Goal: Contribute content: Contribute content

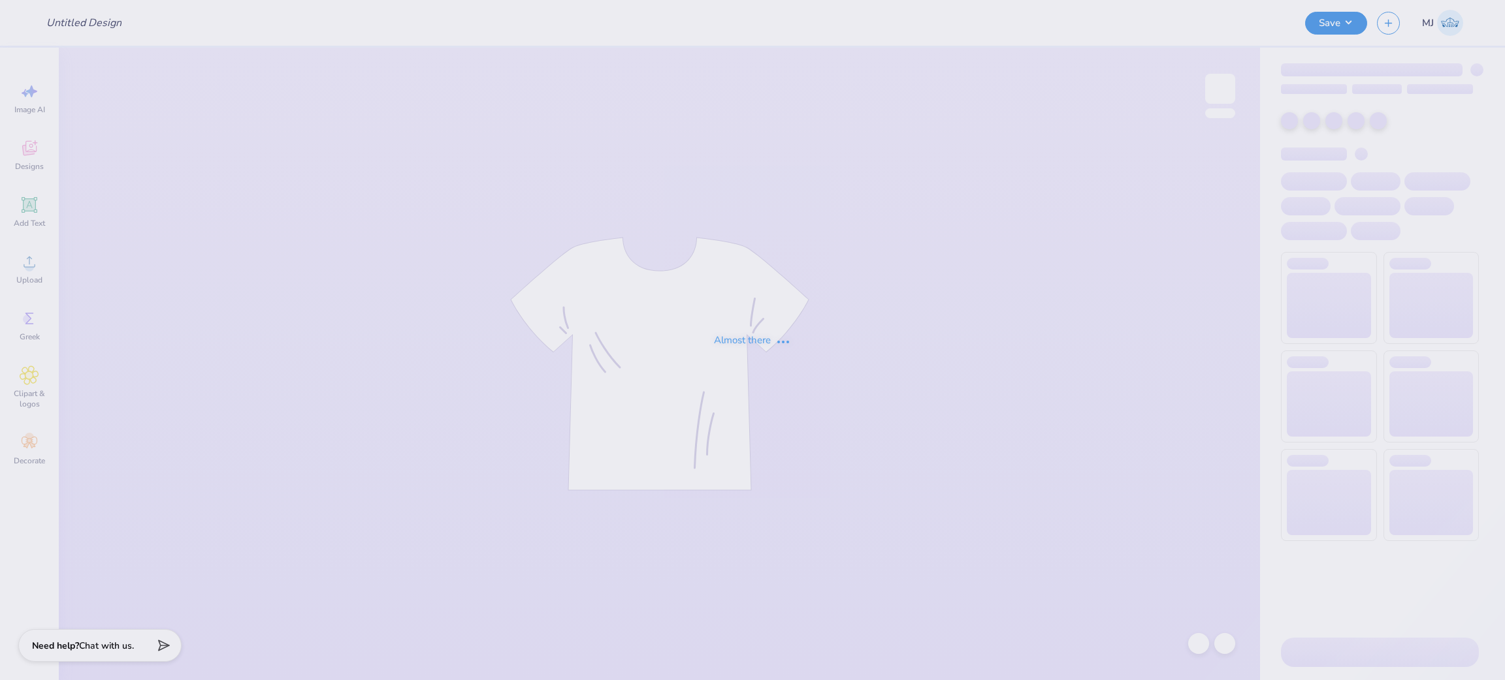
type input "Chi Omega Merch"
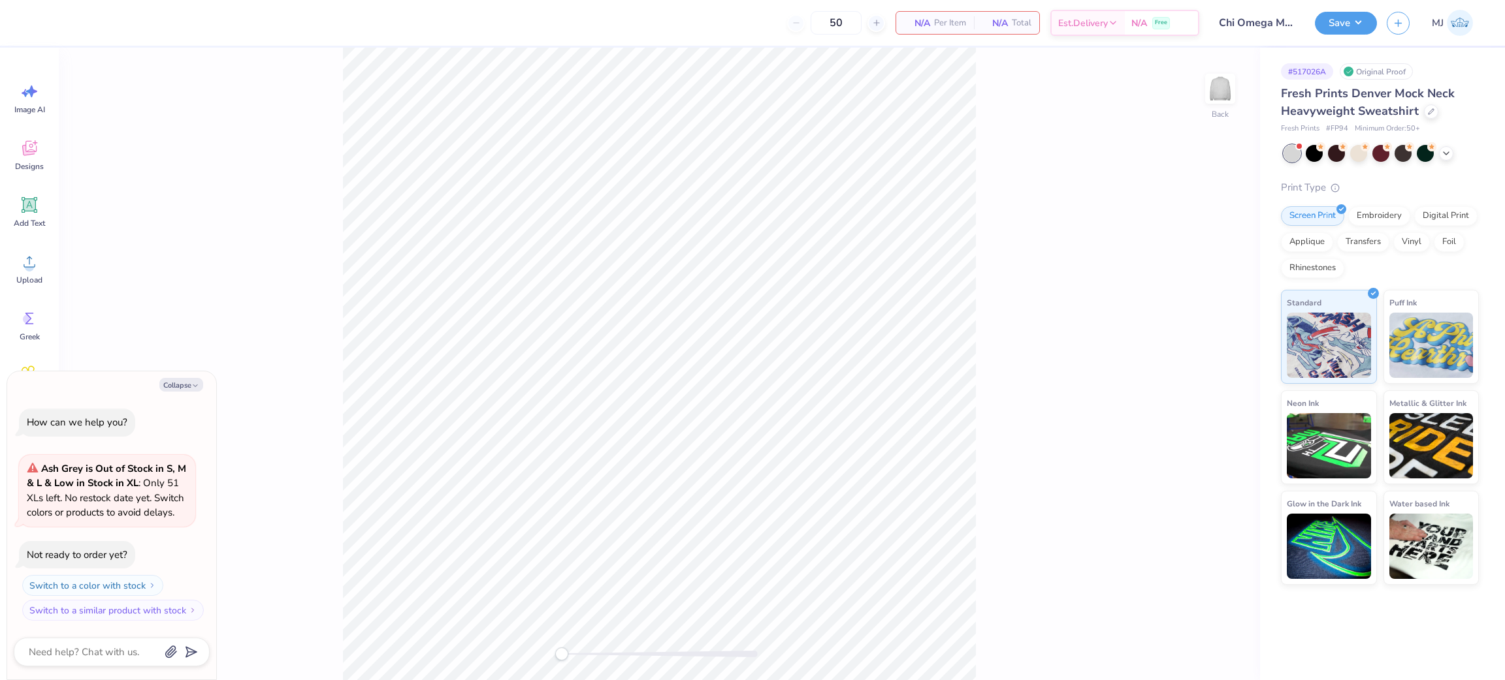
click at [190, 393] on div "Collapse How can we help you? Ash Grey is Out of Stock in S, M & L & Low in Sto…" at bounding box center [111, 526] width 209 height 308
click at [173, 394] on div "Collapse How can we help you? Ash Grey is Out of Stock in S, M & L & Low in Sto…" at bounding box center [111, 526] width 209 height 308
click at [174, 384] on button "Collapse" at bounding box center [181, 385] width 44 height 14
type textarea "x"
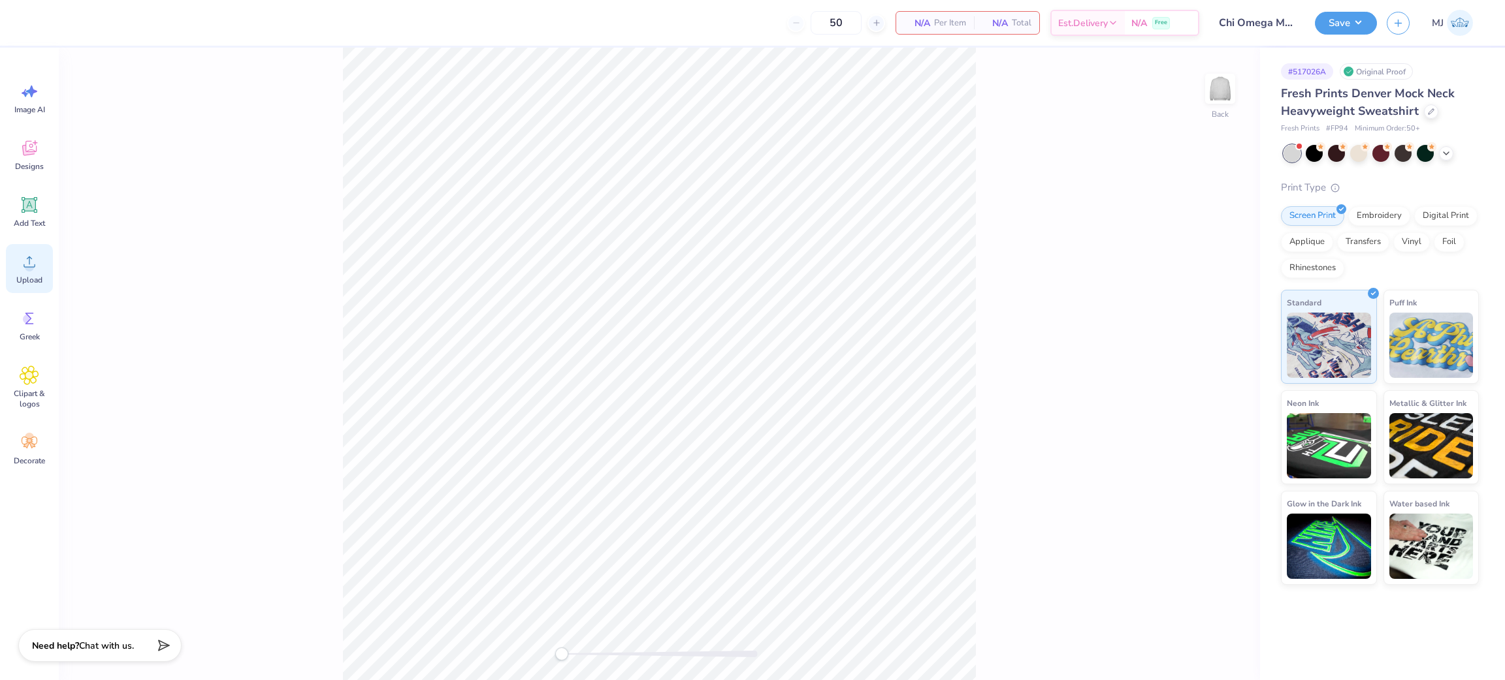
click at [25, 263] on icon at bounding box center [30, 262] width 20 height 20
click at [31, 276] on span "Upload" at bounding box center [29, 280] width 26 height 10
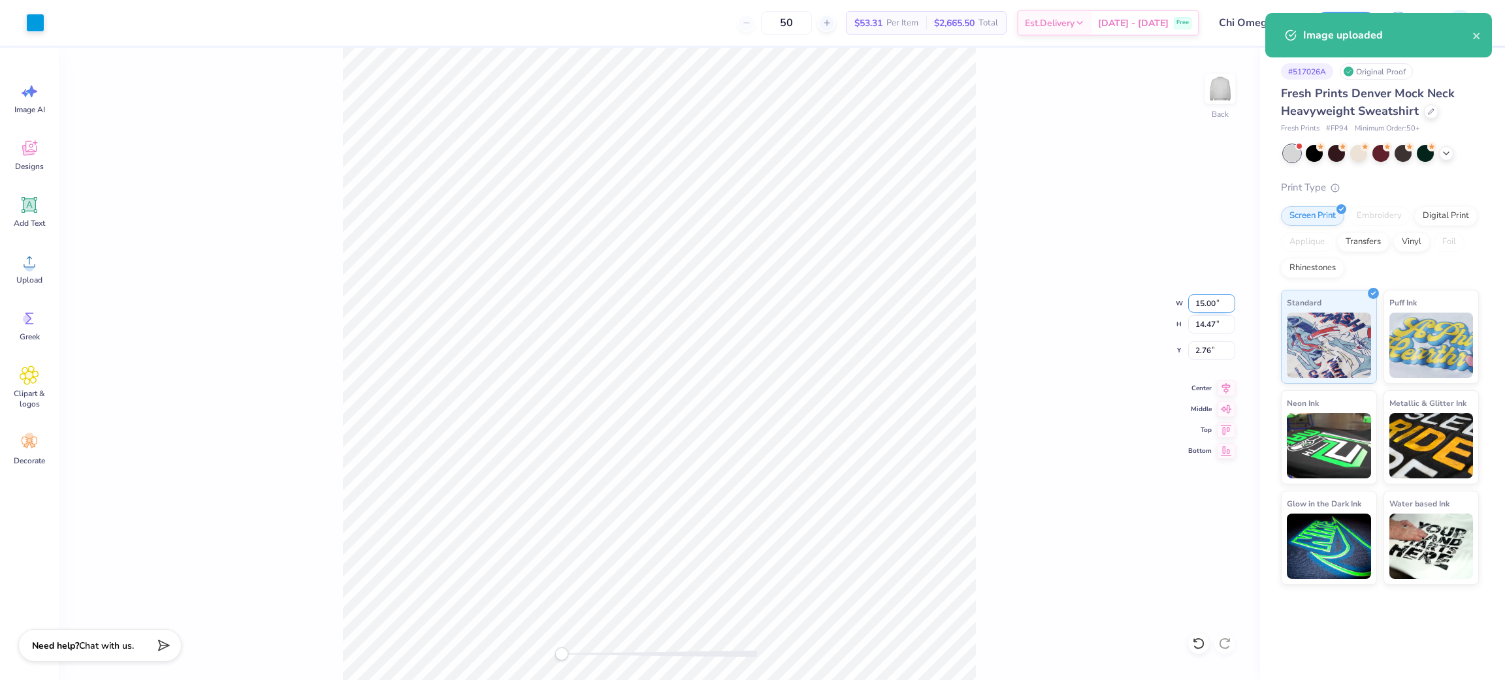
click at [1205, 297] on input "15.00" at bounding box center [1211, 304] width 47 height 18
type input "2"
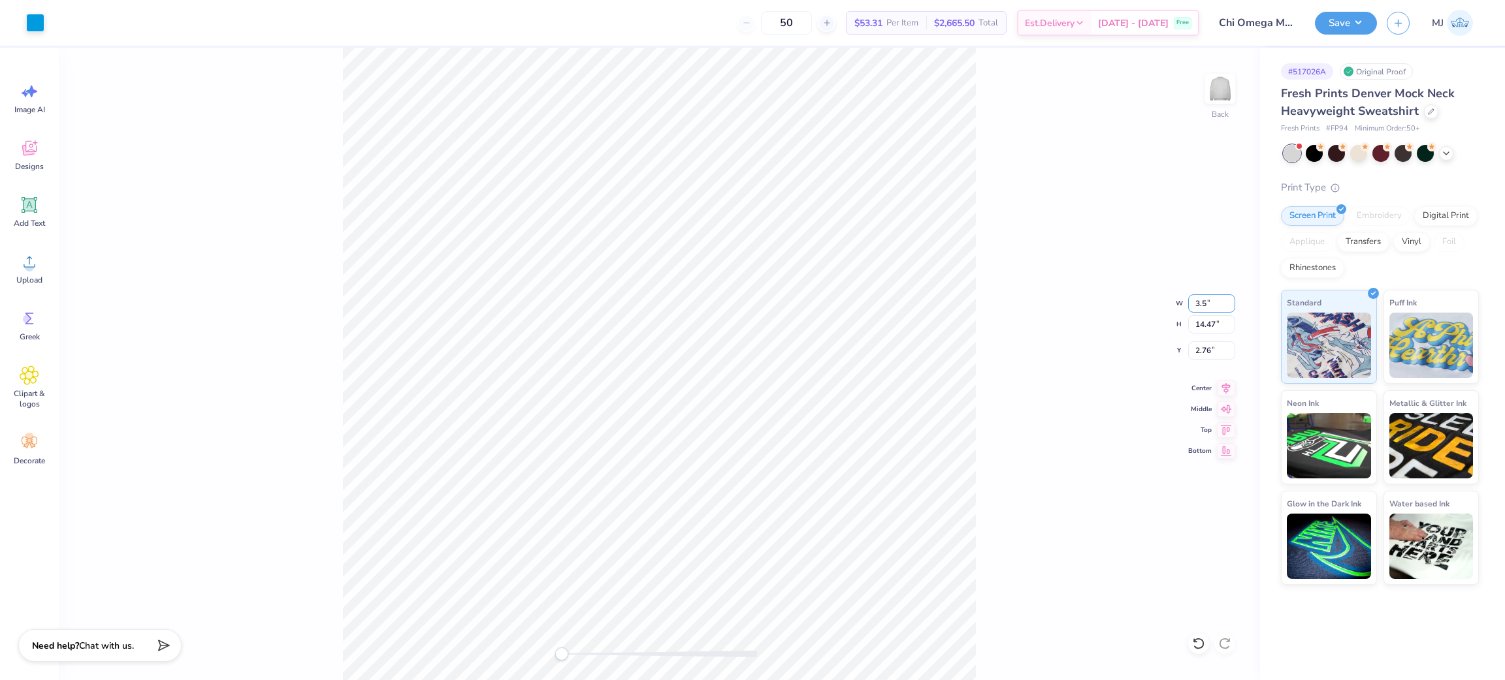
type input "3.5"
click at [1107, 330] on div "Back W 0.82 0.82 " H 0.79 0.79 " Y 9.61 9.61 " Center Middle Top Bottom" at bounding box center [659, 364] width 1201 height 633
click at [1196, 297] on input "2.66" at bounding box center [1211, 304] width 47 height 18
type input "3.5"
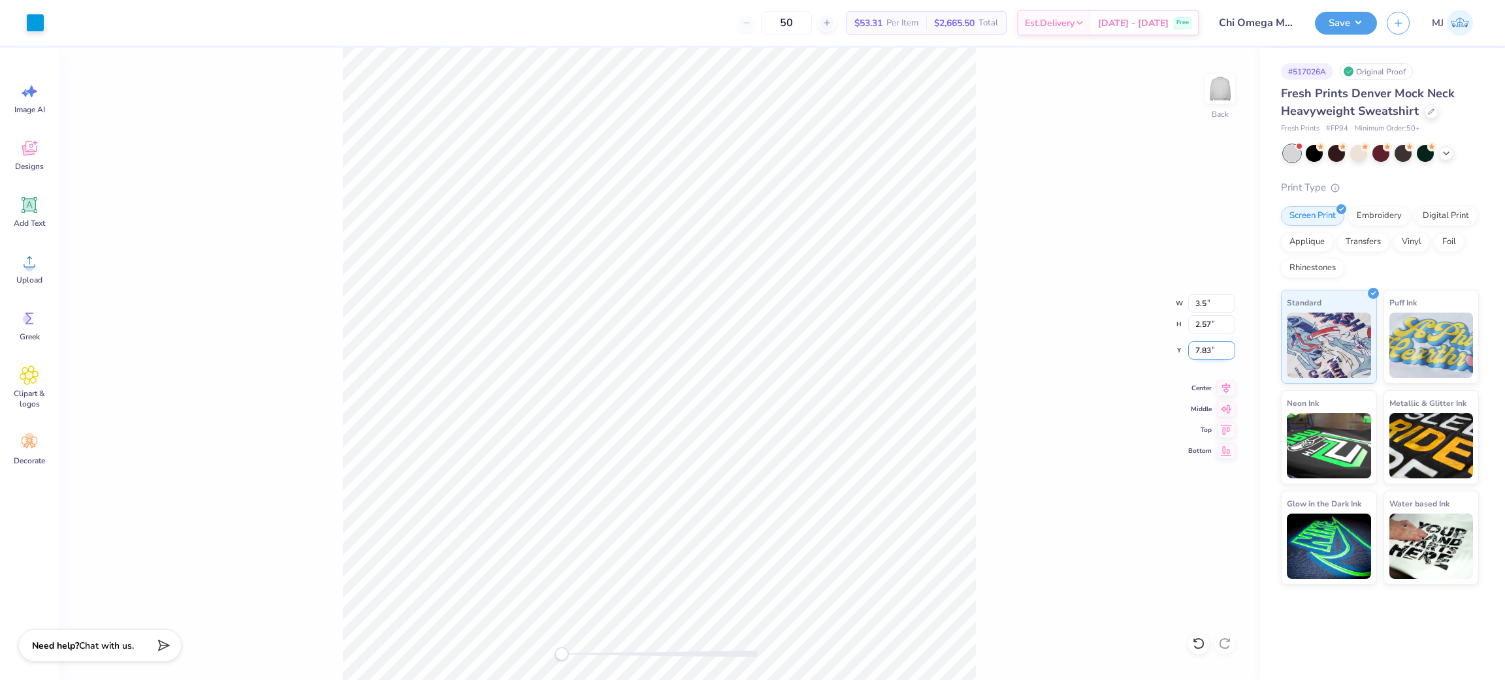
click at [1204, 348] on input "7.83" at bounding box center [1211, 351] width 47 height 18
click at [1205, 348] on input "7.83" at bounding box center [1211, 351] width 47 height 18
type input "3"
click at [1198, 347] on input "3.00" at bounding box center [1211, 351] width 47 height 18
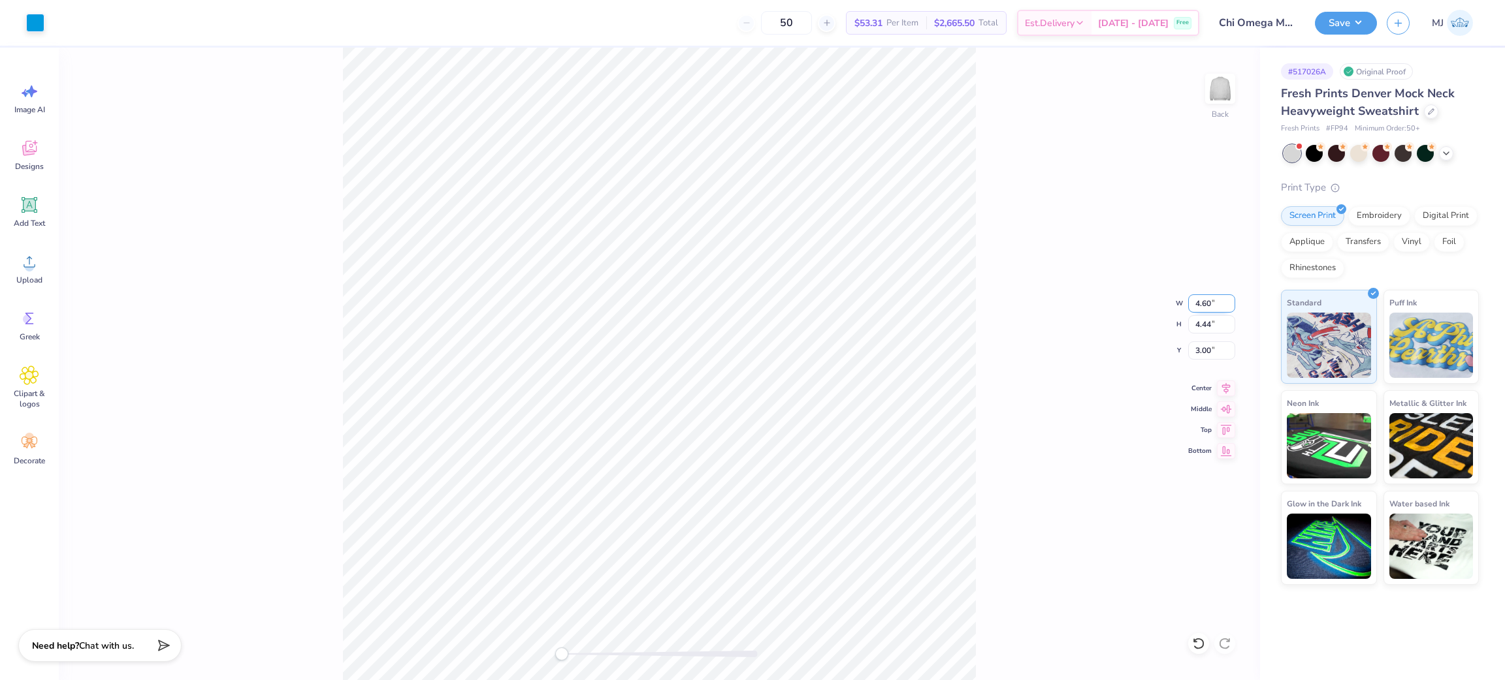
click at [1196, 300] on input "4.60" at bounding box center [1211, 304] width 47 height 18
type input "3.5"
click at [995, 296] on div "Back W 3.5 3.5 " H 4.44 4.44 " Y 3.00 3.00 " Center Middle Top Bottom" at bounding box center [659, 364] width 1201 height 633
click at [994, 301] on div "Back W 2.66 2.66 " H 2.57 2.57 " Y 3.94 3.94 " Center Middle Top Bottom" at bounding box center [659, 364] width 1201 height 633
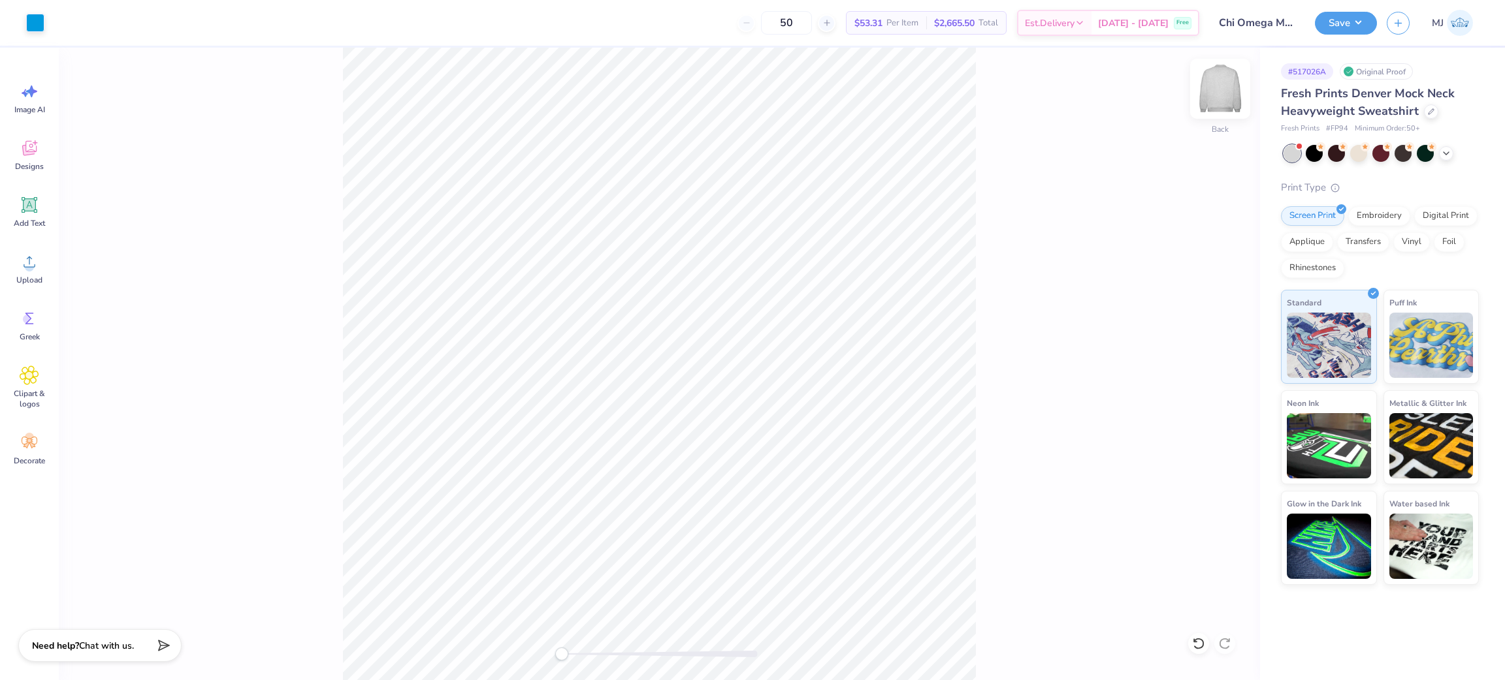
click at [1226, 90] on img at bounding box center [1220, 89] width 52 height 52
click at [32, 262] on icon at bounding box center [30, 262] width 20 height 20
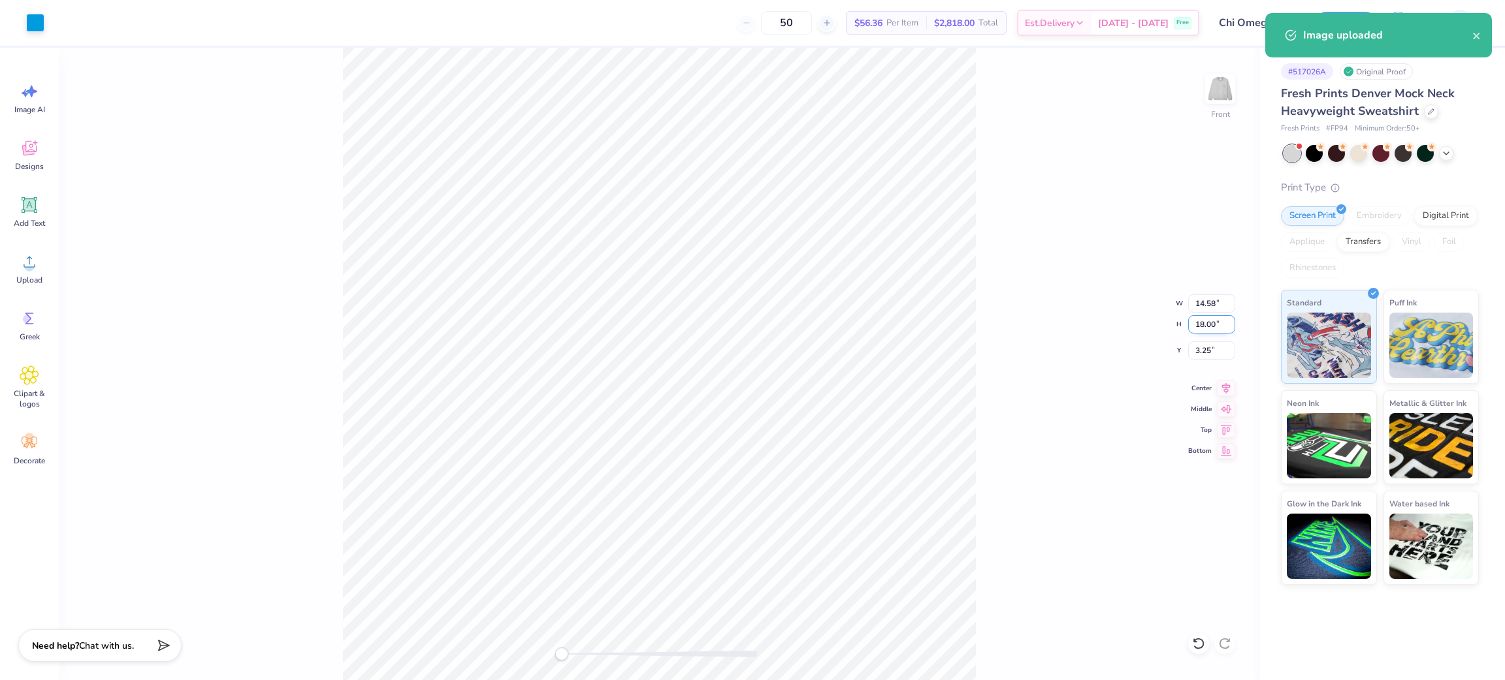
click at [1197, 328] on input "18.00" at bounding box center [1211, 324] width 47 height 18
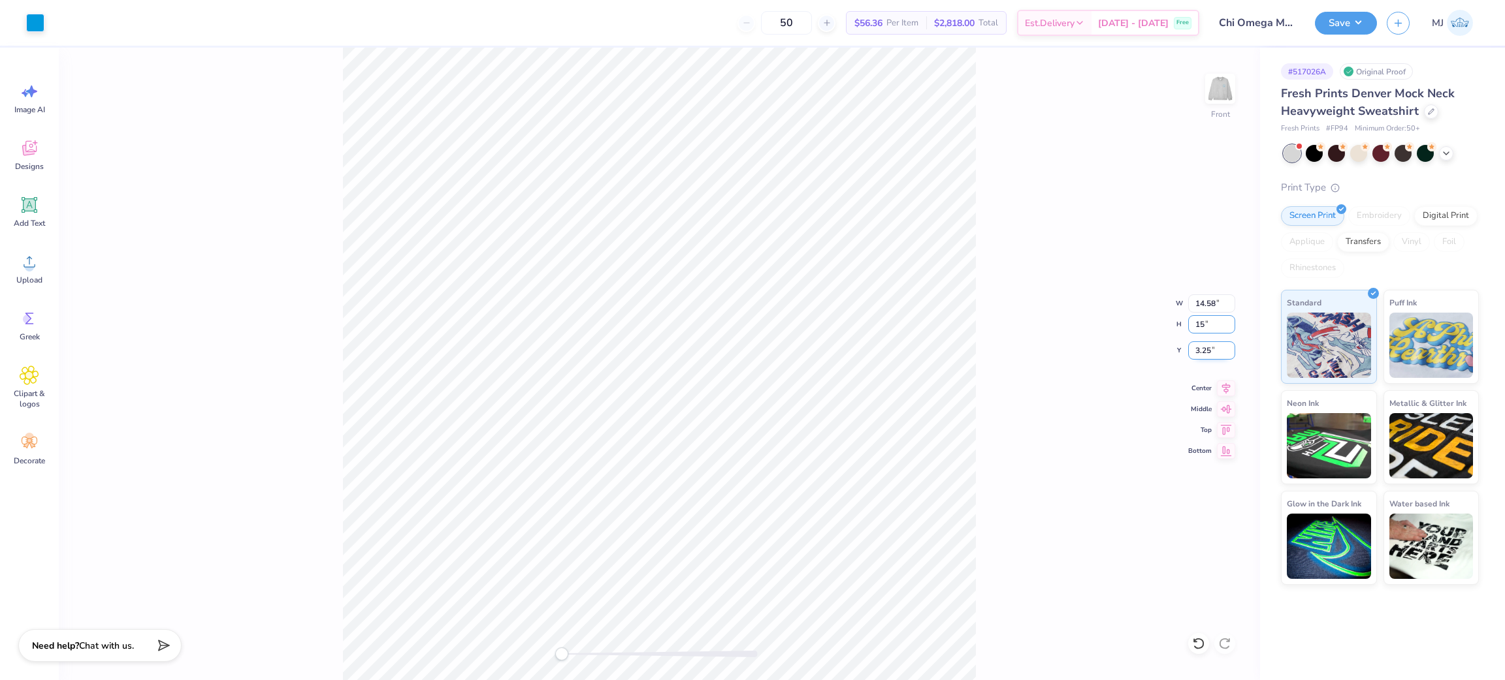
type input "15"
click at [1001, 350] on div "Front W 14.58 14.58 " H 15 15 " Y 3.25 3.25 " Center Middle Top Bottom" at bounding box center [659, 364] width 1201 height 633
click at [1194, 301] on input "10.12" at bounding box center [1211, 304] width 47 height 18
click at [1196, 319] on input "12.50" at bounding box center [1211, 324] width 47 height 18
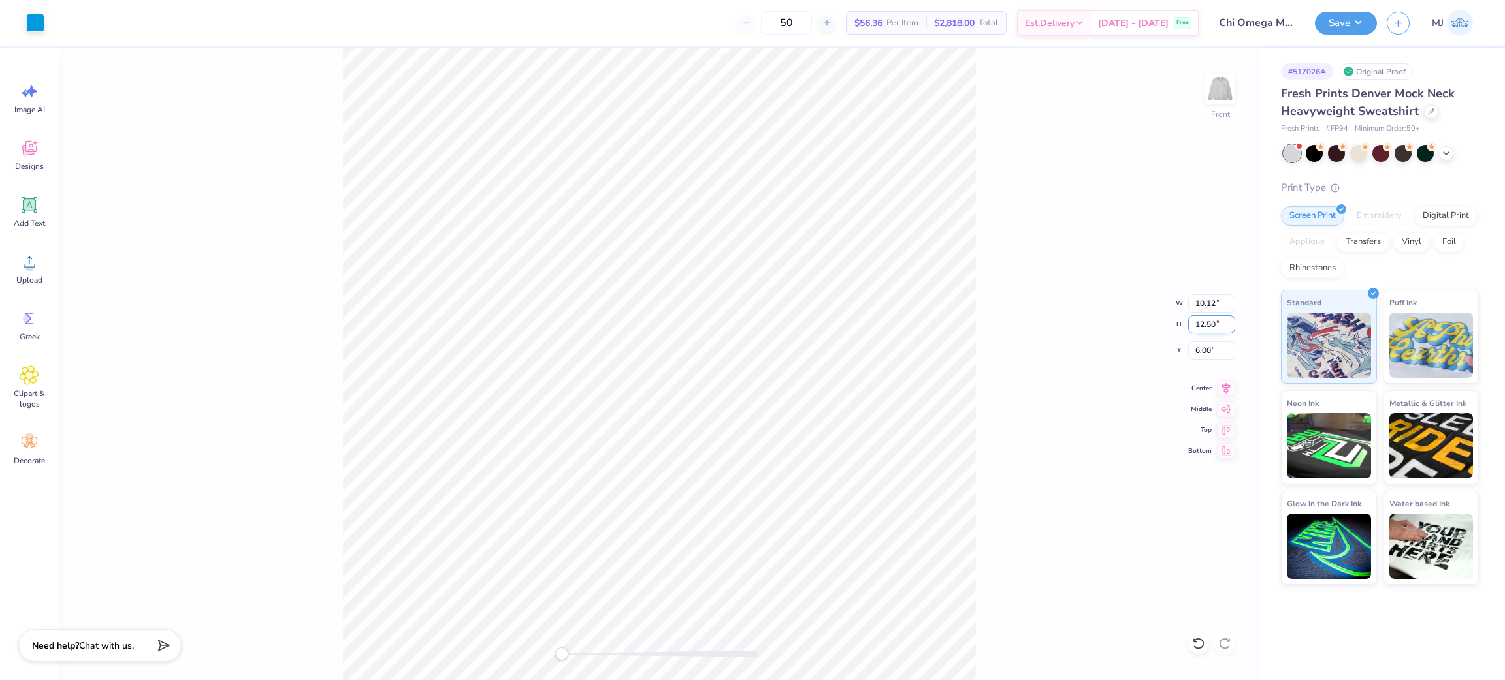
click at [1196, 319] on input "12.50" at bounding box center [1211, 324] width 47 height 18
type input "15"
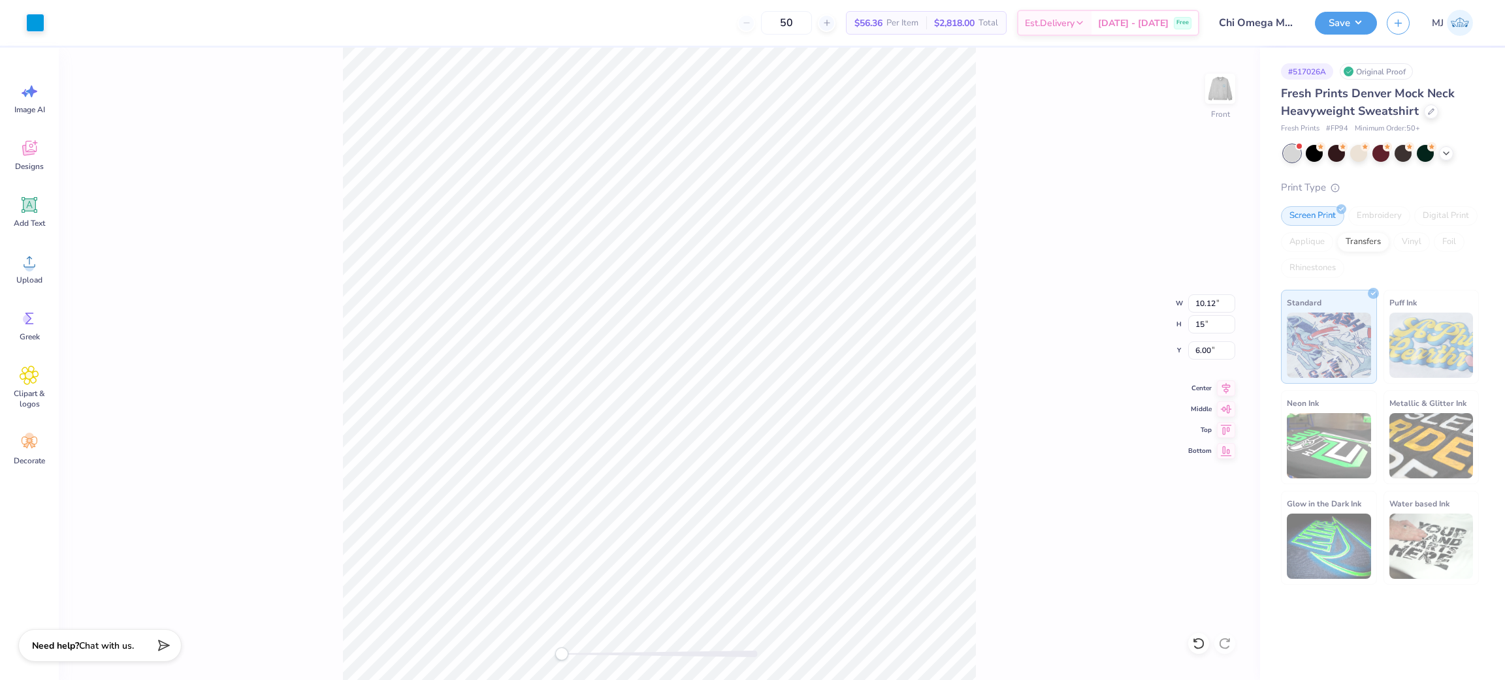
click at [1103, 311] on div "Front W 10.12 10.12 " H 15 15 " Y 6.00 6.00 " Center Middle Top Bottom" at bounding box center [659, 364] width 1201 height 633
click at [1203, 315] on div "Front W 14.58 14.58 " H 18.00 18.00 " Y 3.25 3.25 " Center Middle Top Bottom" at bounding box center [659, 364] width 1201 height 633
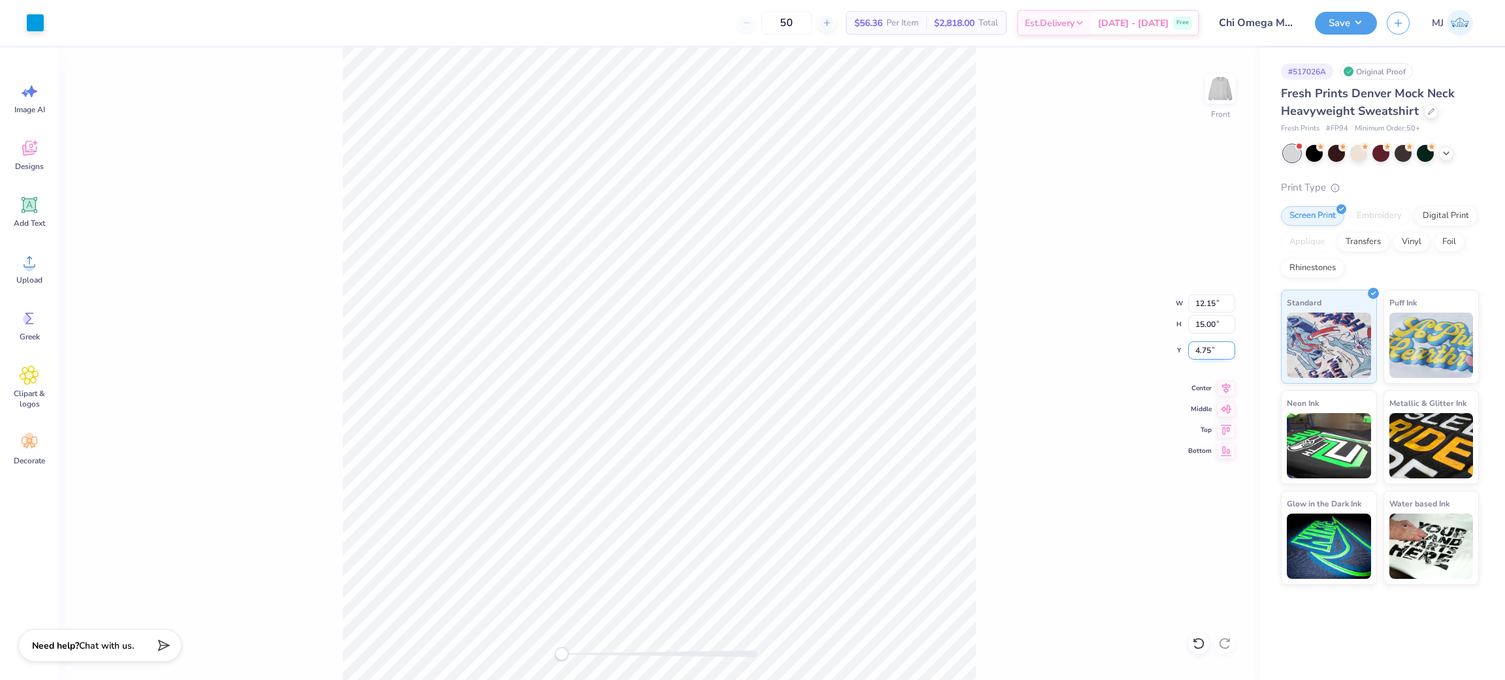
click at [1205, 349] on input "4.75" at bounding box center [1211, 351] width 47 height 18
type input "3"
click at [1206, 96] on img at bounding box center [1220, 89] width 52 height 52
type input "15.01"
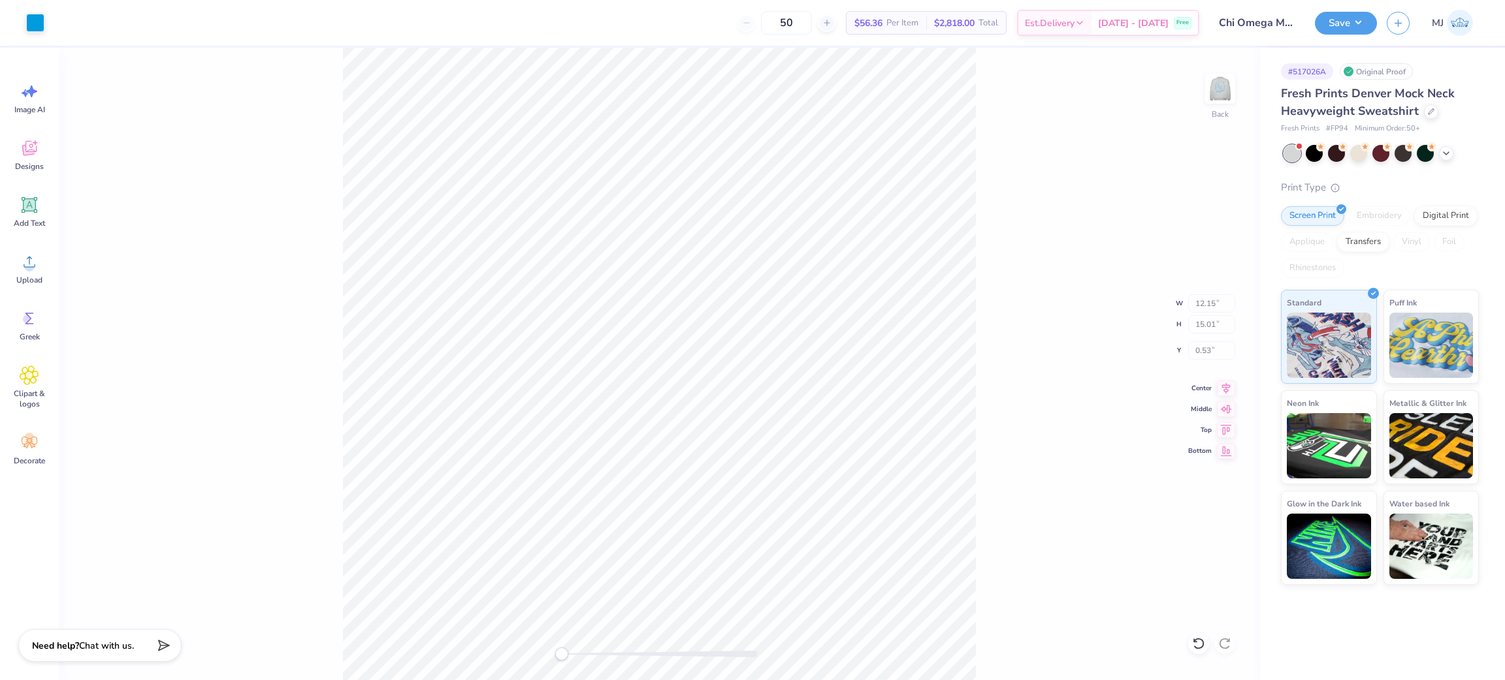
type input "0.53"
type input "3.50"
type input "3.38"
type input "3.00"
click at [1365, 22] on button "Save" at bounding box center [1346, 21] width 62 height 23
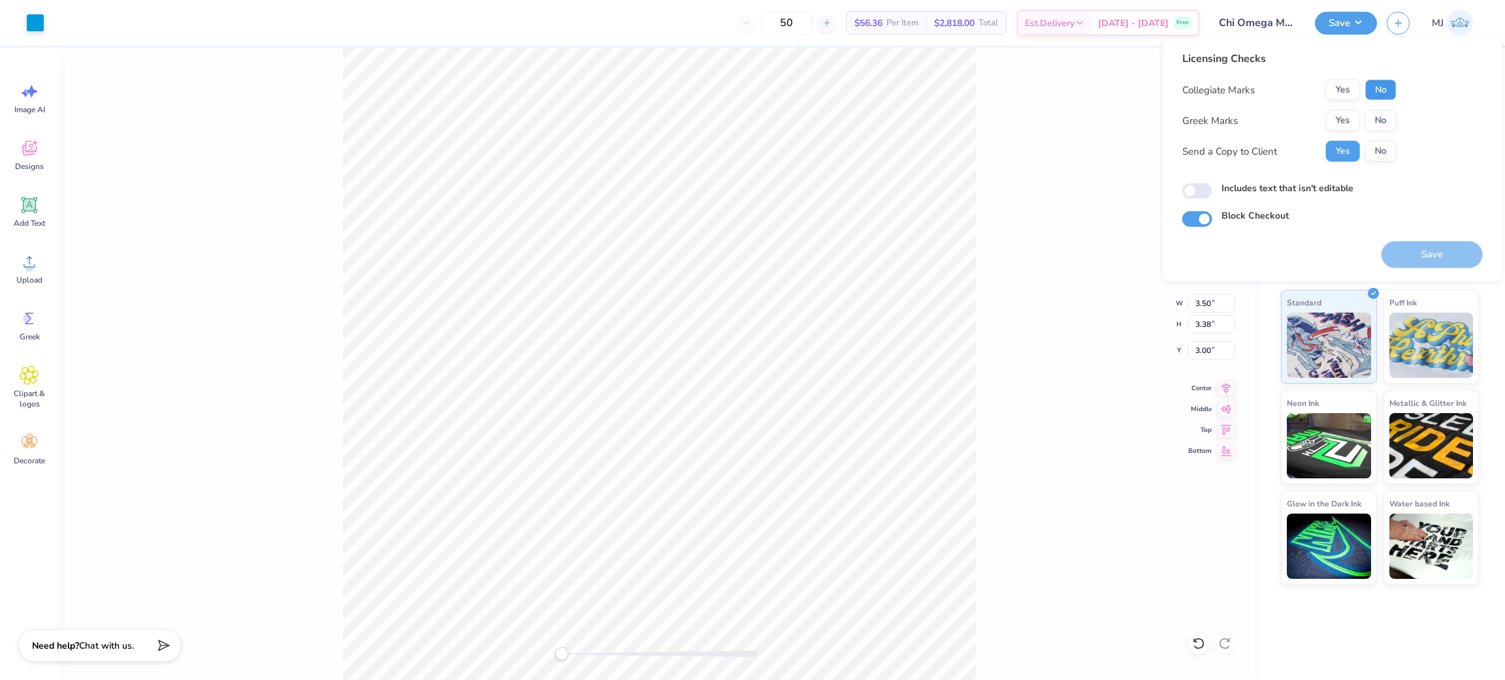
click at [1365, 93] on button "No" at bounding box center [1380, 90] width 31 height 21
click at [1350, 107] on div "Collegiate Marks Yes No Greek Marks Yes No Send a Copy to Client Yes No" at bounding box center [1289, 121] width 214 height 82
click at [1347, 111] on button "Yes" at bounding box center [1343, 120] width 34 height 21
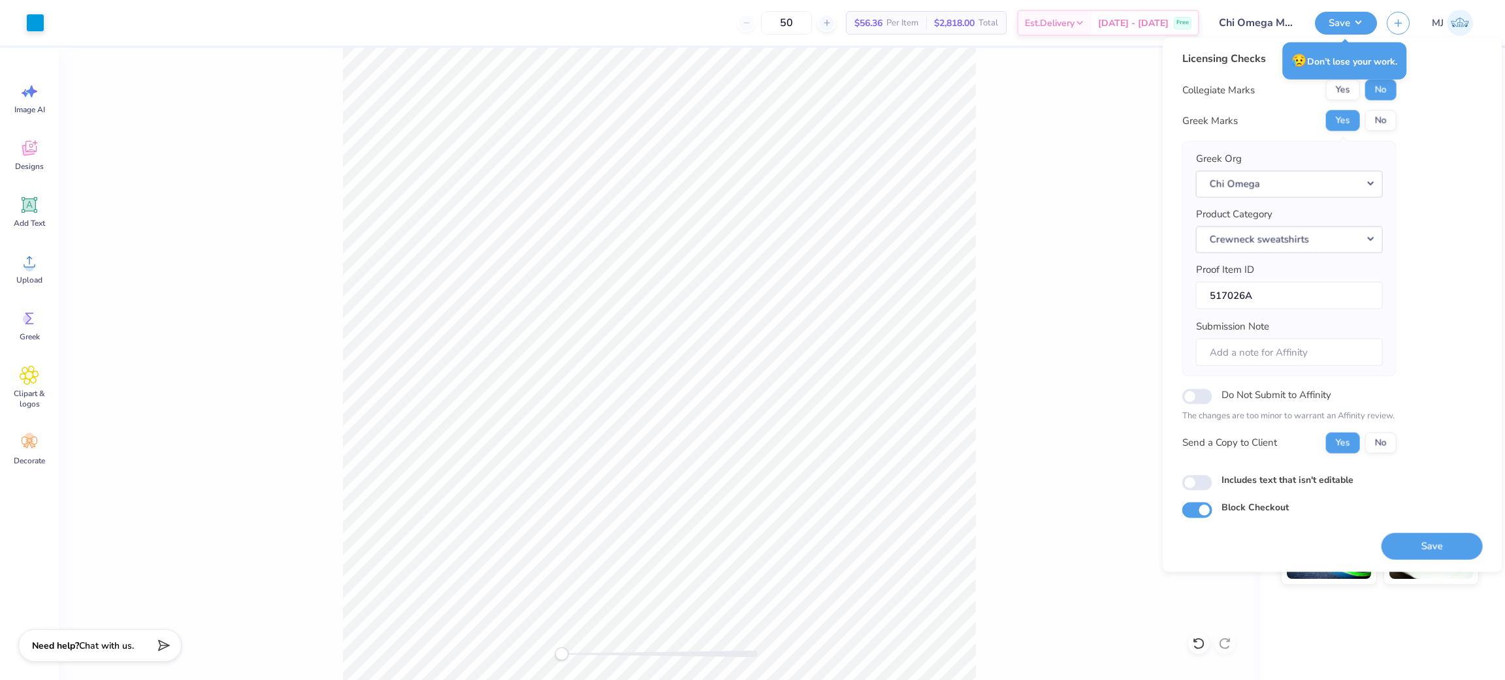
click at [1044, 296] on div "Back W 3.50 3.50 " H 3.38 3.38 " Y 3.00 3.00 " Center Middle Top Bottom" at bounding box center [659, 364] width 1201 height 633
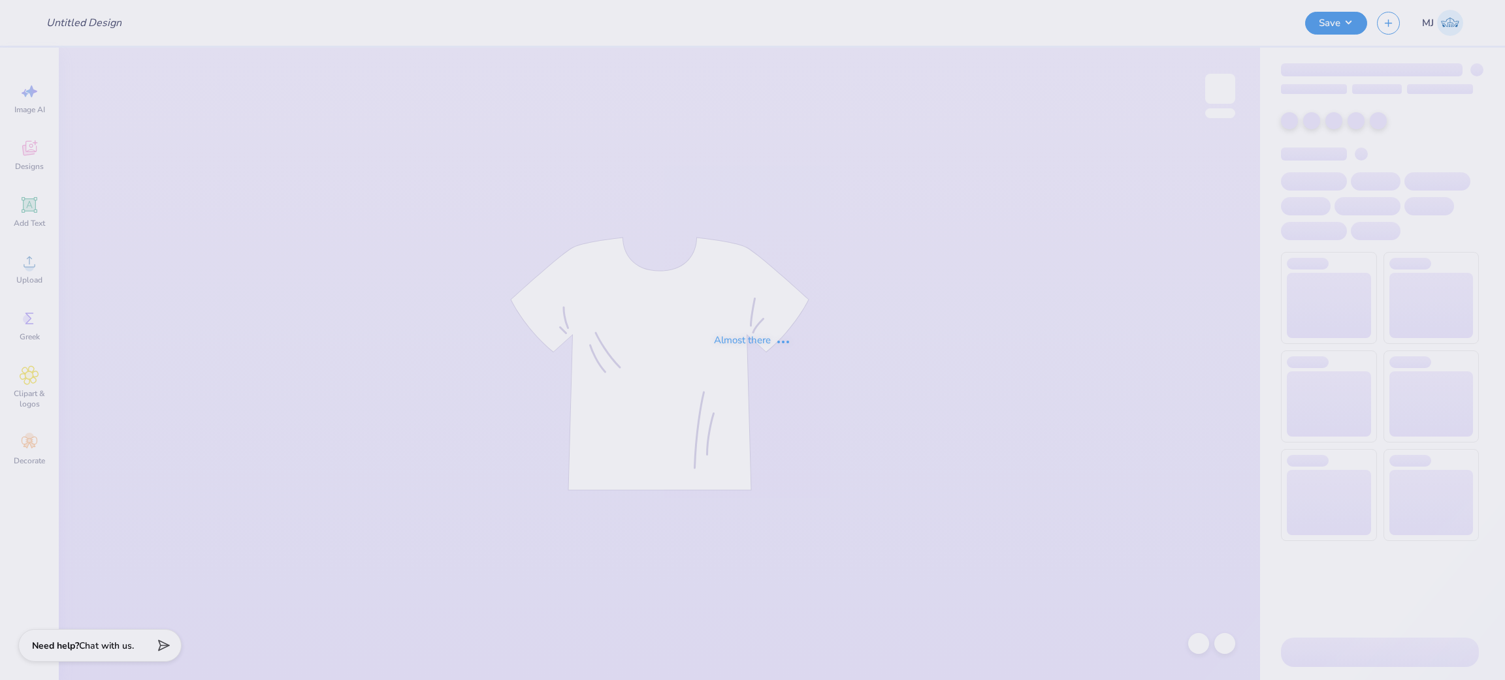
type input "Chi Omega Merch"
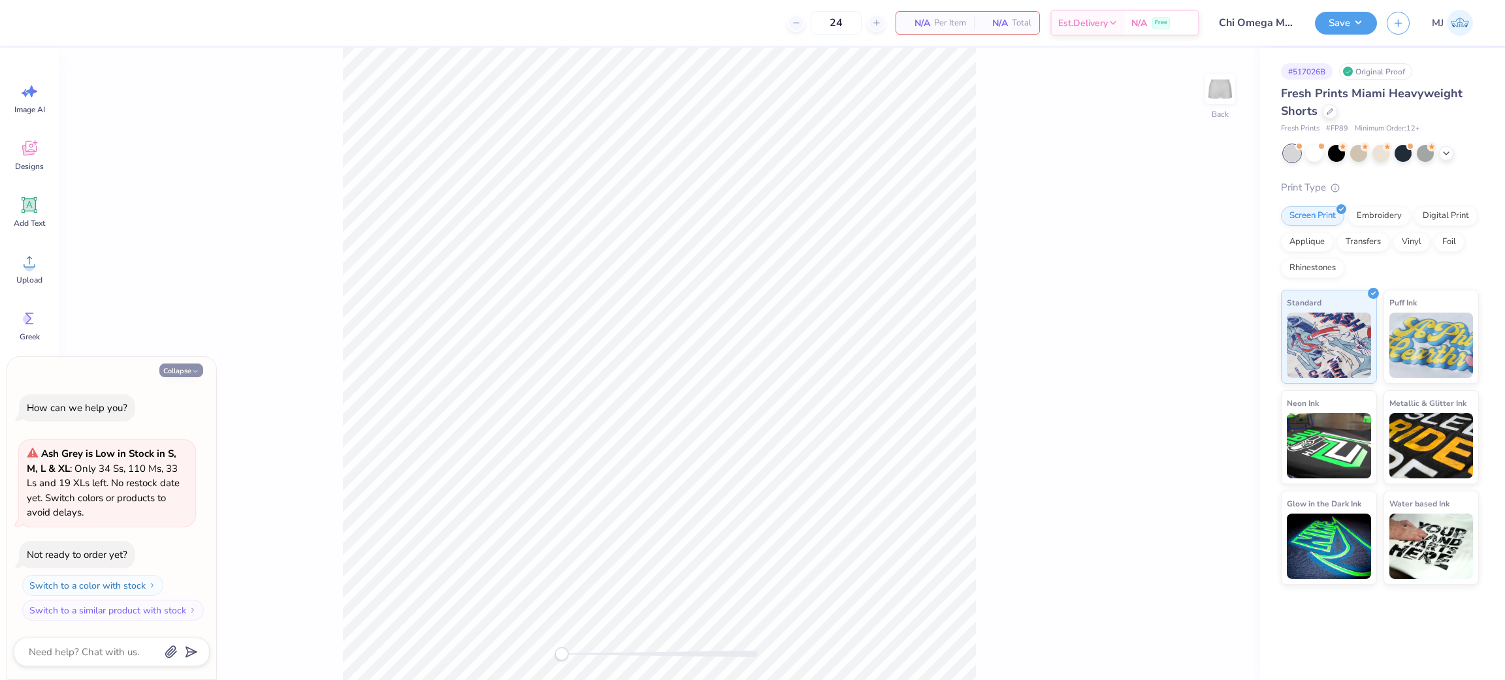
click at [194, 370] on icon "button" at bounding box center [195, 372] width 8 height 8
type textarea "x"
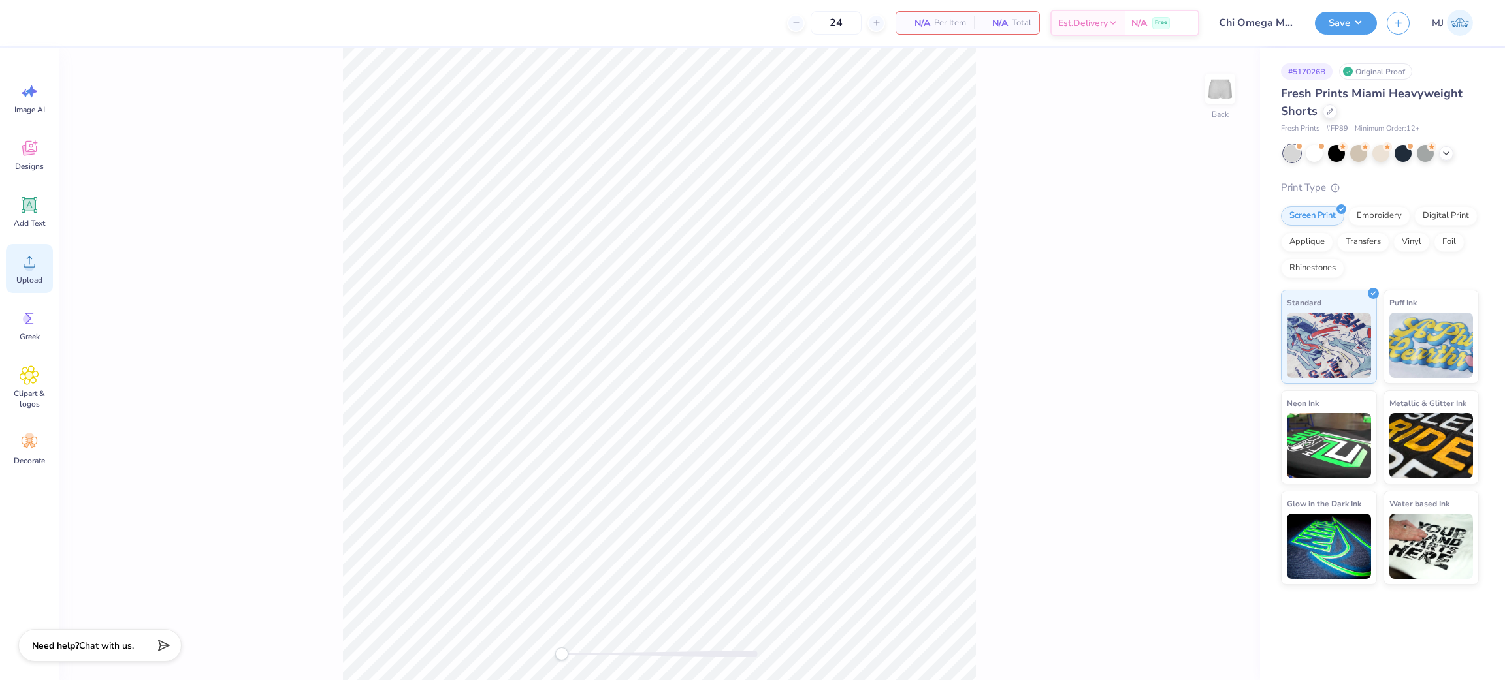
click at [18, 270] on div "Upload" at bounding box center [29, 268] width 47 height 49
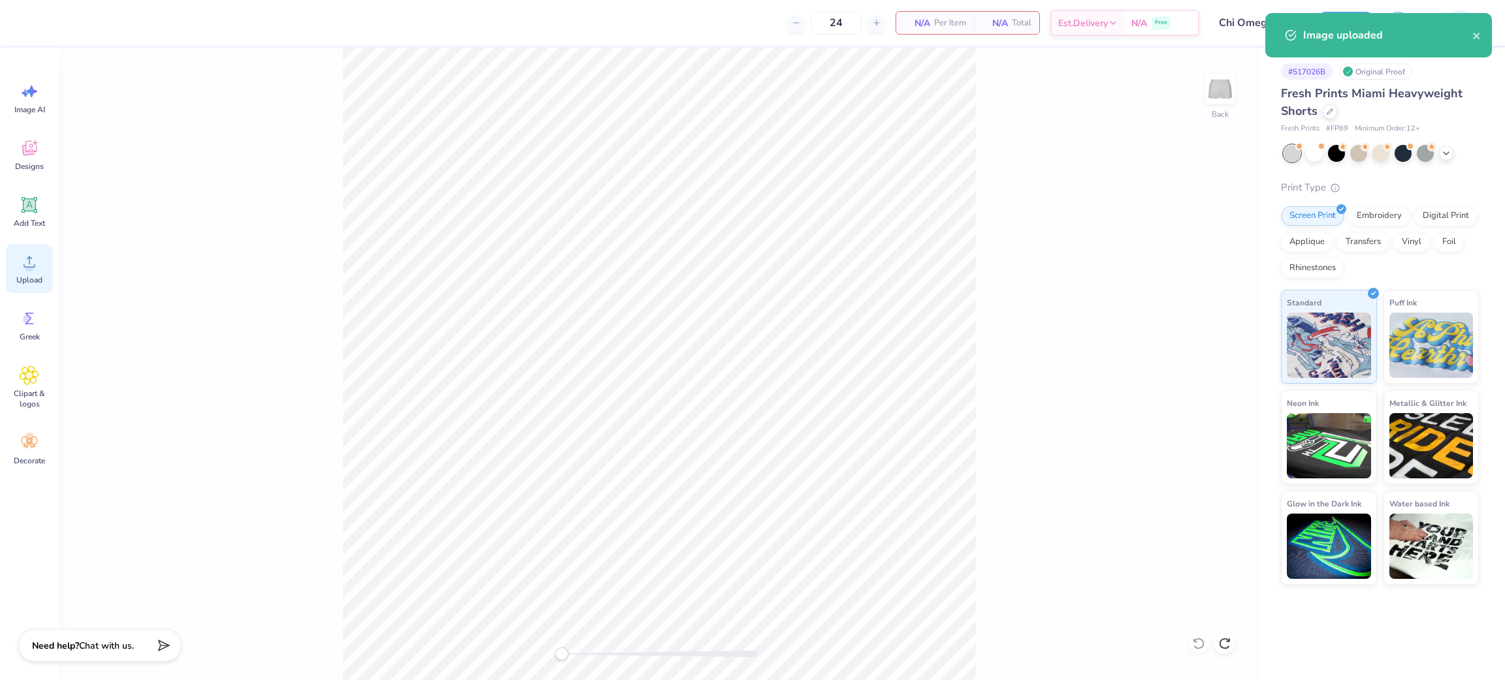
click at [25, 263] on icon at bounding box center [30, 262] width 20 height 20
click at [1201, 302] on input "7.18" at bounding box center [1211, 304] width 47 height 18
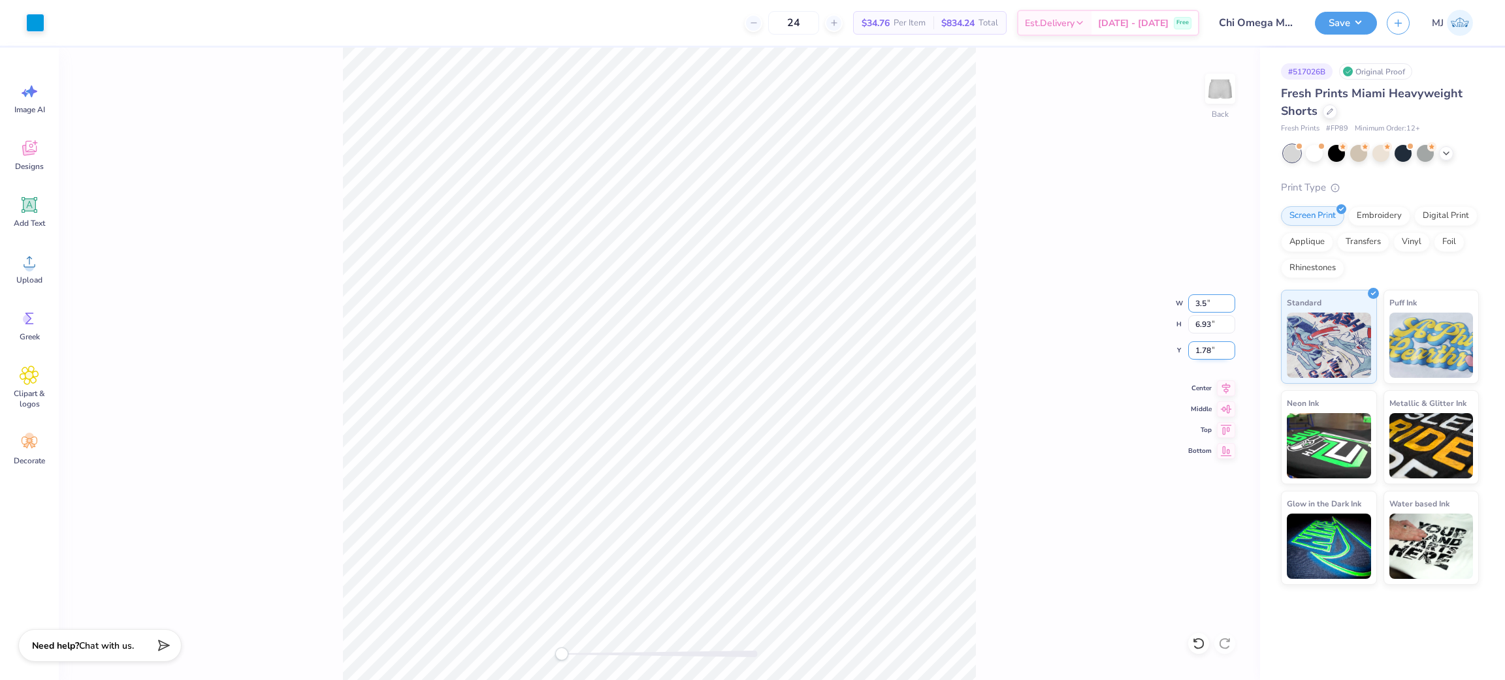
type input "3.5"
click at [1205, 353] on input "1.78" at bounding box center [1211, 351] width 47 height 18
click at [1228, 452] on icon at bounding box center [1225, 450] width 11 height 10
click at [1202, 349] on input "1.78" at bounding box center [1211, 351] width 47 height 18
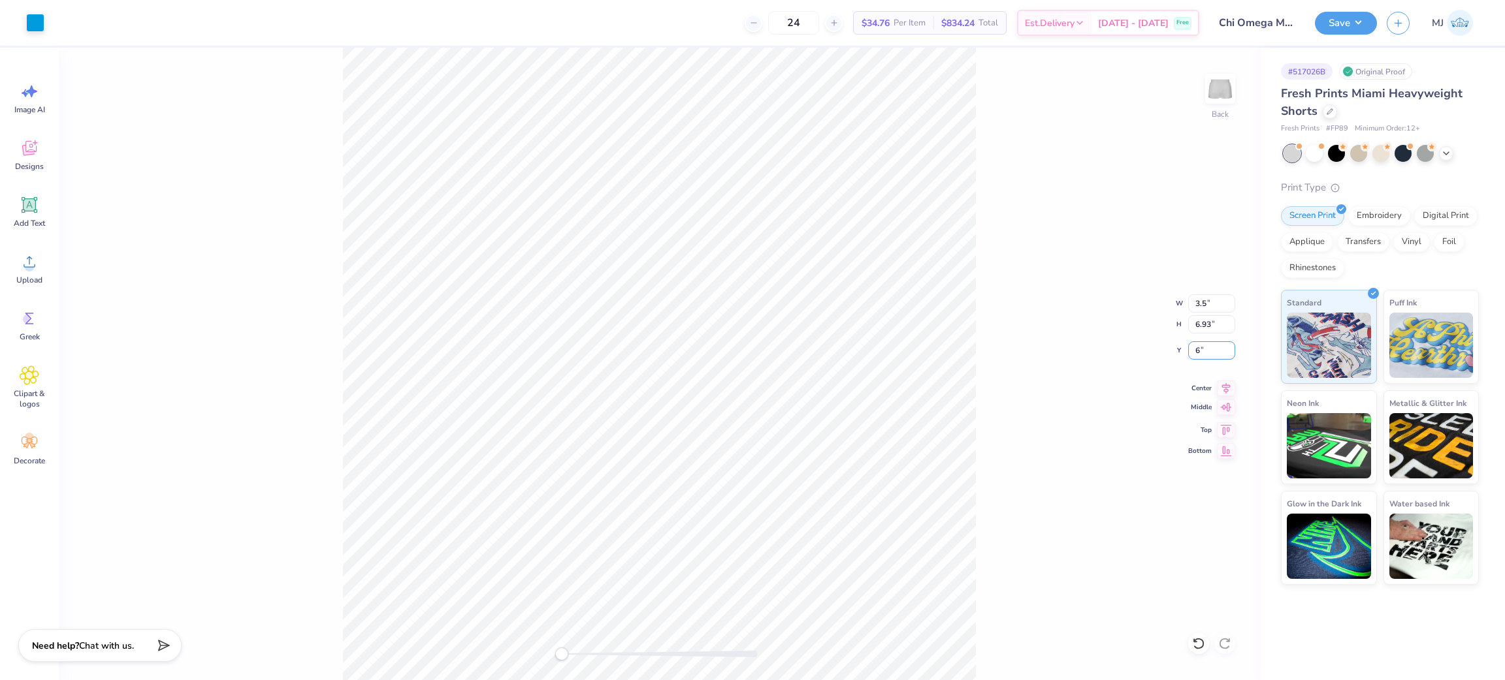
type input "6"
click at [1203, 348] on input "6" at bounding box center [1211, 351] width 47 height 18
click at [1204, 357] on input "6" at bounding box center [1211, 351] width 47 height 18
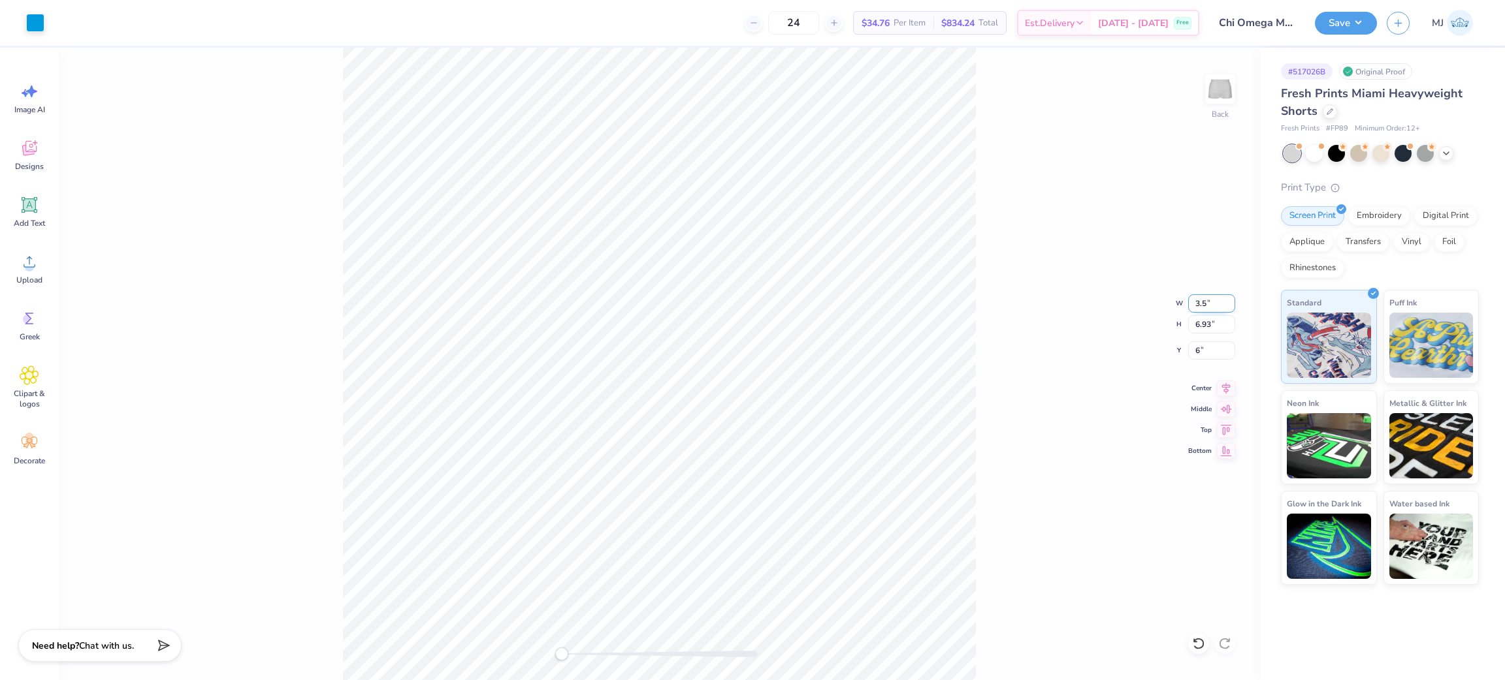
click at [1205, 305] on input "3.5" at bounding box center [1211, 304] width 47 height 18
drag, startPoint x: 1210, startPoint y: 303, endPoint x: 1160, endPoint y: 302, distance: 49.6
click at [1160, 302] on div "Back W 3.5 3.5 " H 6.93 6.93 " Y 6 6 " Center Middle Top Bottom" at bounding box center [659, 364] width 1201 height 633
click at [1206, 304] on input "1.71" at bounding box center [1211, 304] width 47 height 18
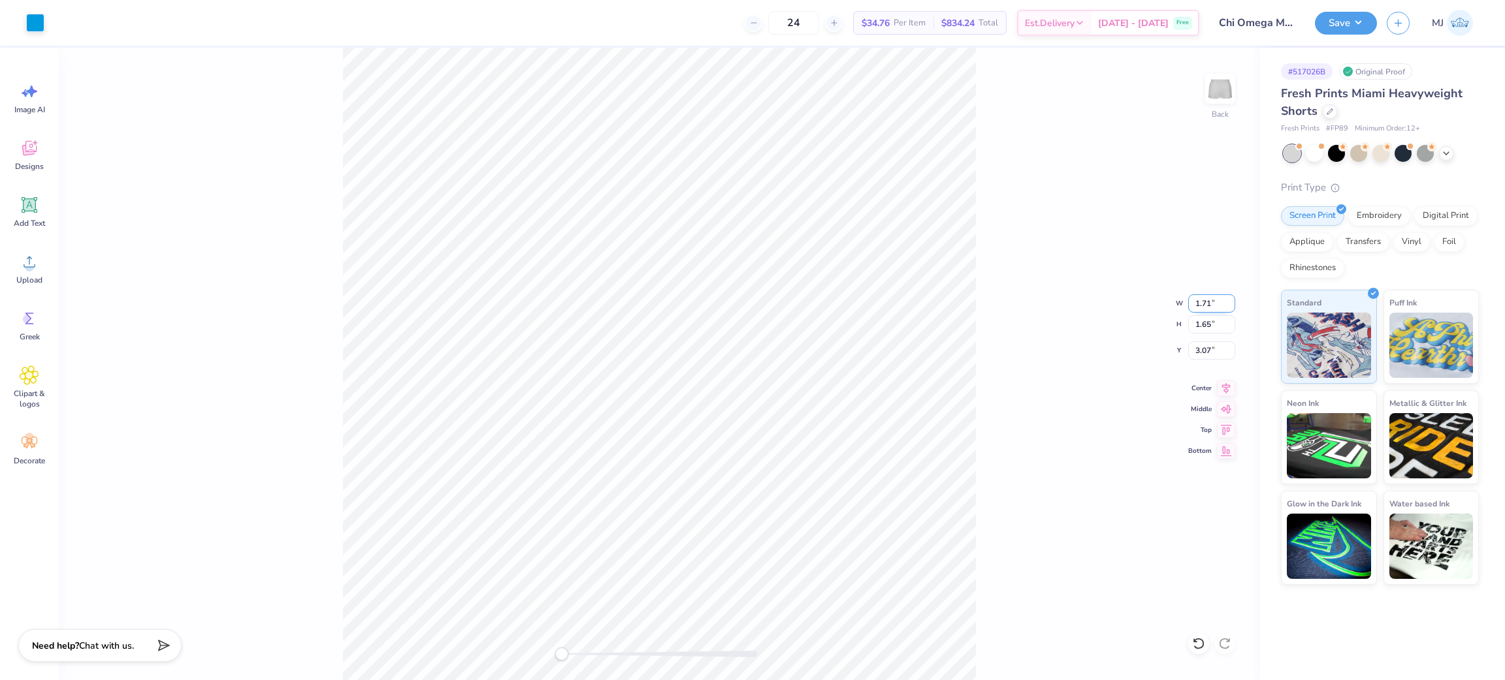
click at [1206, 304] on input "1.71" at bounding box center [1211, 304] width 47 height 18
type input "6"
click at [1202, 645] on icon at bounding box center [1198, 643] width 13 height 13
click at [1182, 345] on div "Back W 3.50 3.50 " H 3.38 3.38 " Y 2.20 2.20 " Center Middle Top Bottom" at bounding box center [659, 364] width 1201 height 633
click at [1200, 300] on input "3.50" at bounding box center [1211, 304] width 47 height 18
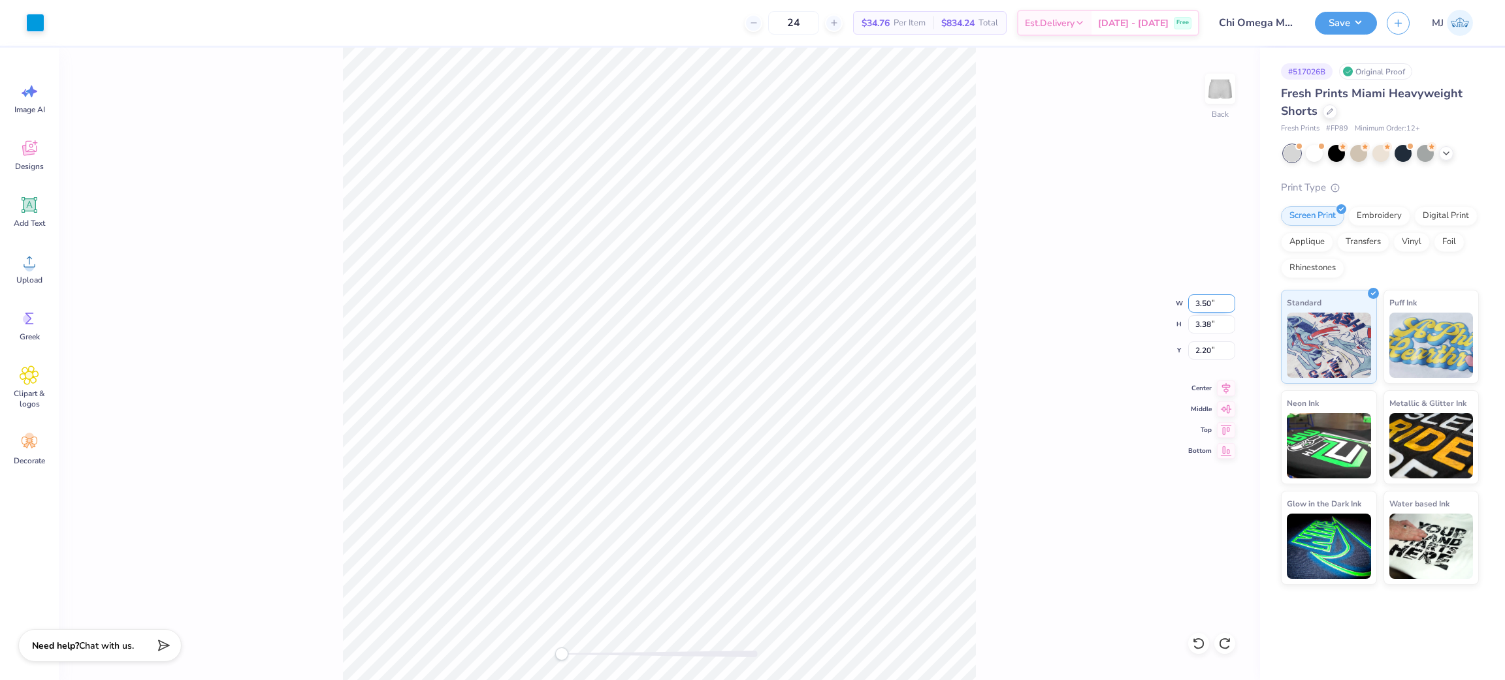
click at [1200, 300] on input "3.50" at bounding box center [1211, 304] width 47 height 18
click at [1202, 343] on input "2.20" at bounding box center [1211, 351] width 47 height 18
click at [1194, 345] on input "7" at bounding box center [1211, 351] width 47 height 18
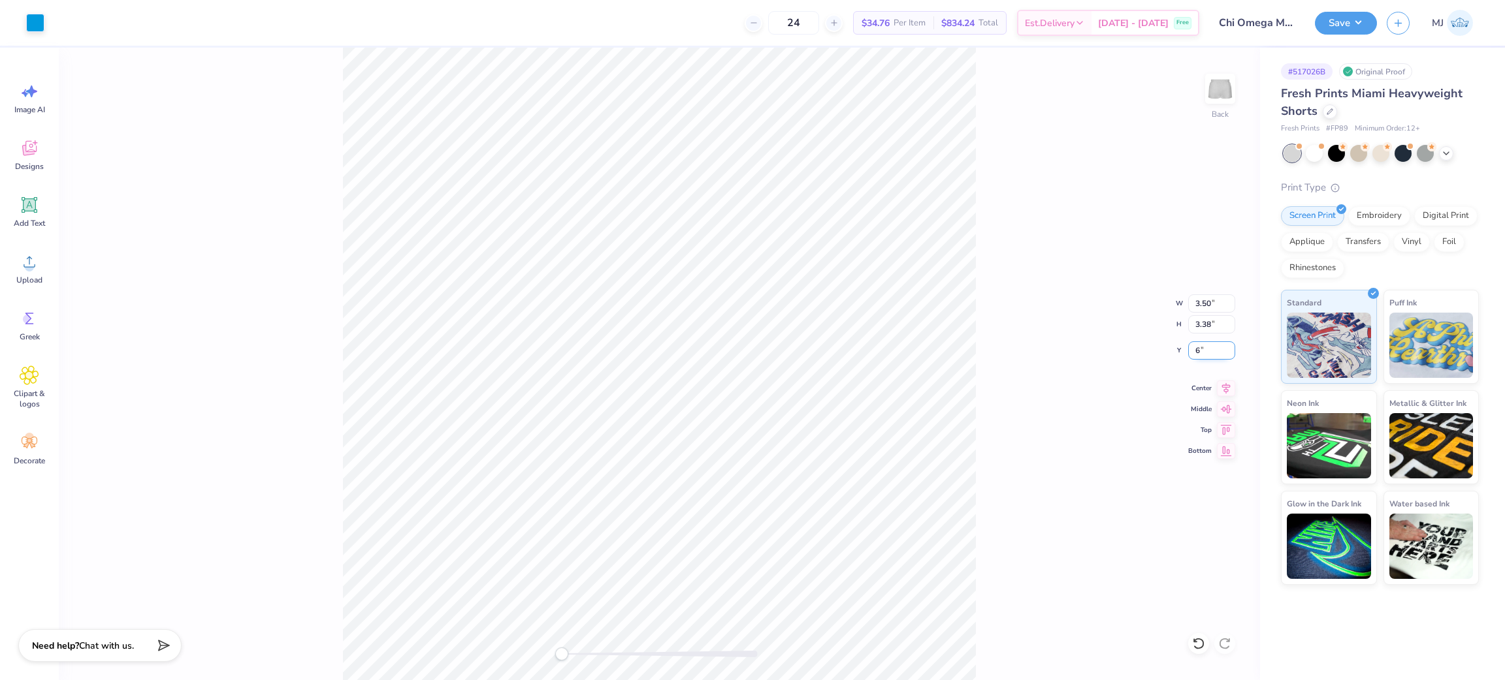
type input "6"
click at [1010, 401] on div "Back W 3.50 3.50 " H 3.38 3.38 " Y 6 6 " Center Middle Top Bottom" at bounding box center [659, 364] width 1201 height 633
click at [1201, 298] on input "3.50" at bounding box center [1211, 304] width 47 height 18
click at [1008, 387] on div "Back W 3.50 3.50 " H 3.38 3.38 " Y 6.00 6.00 " Center Middle Top Bottom" at bounding box center [659, 364] width 1201 height 633
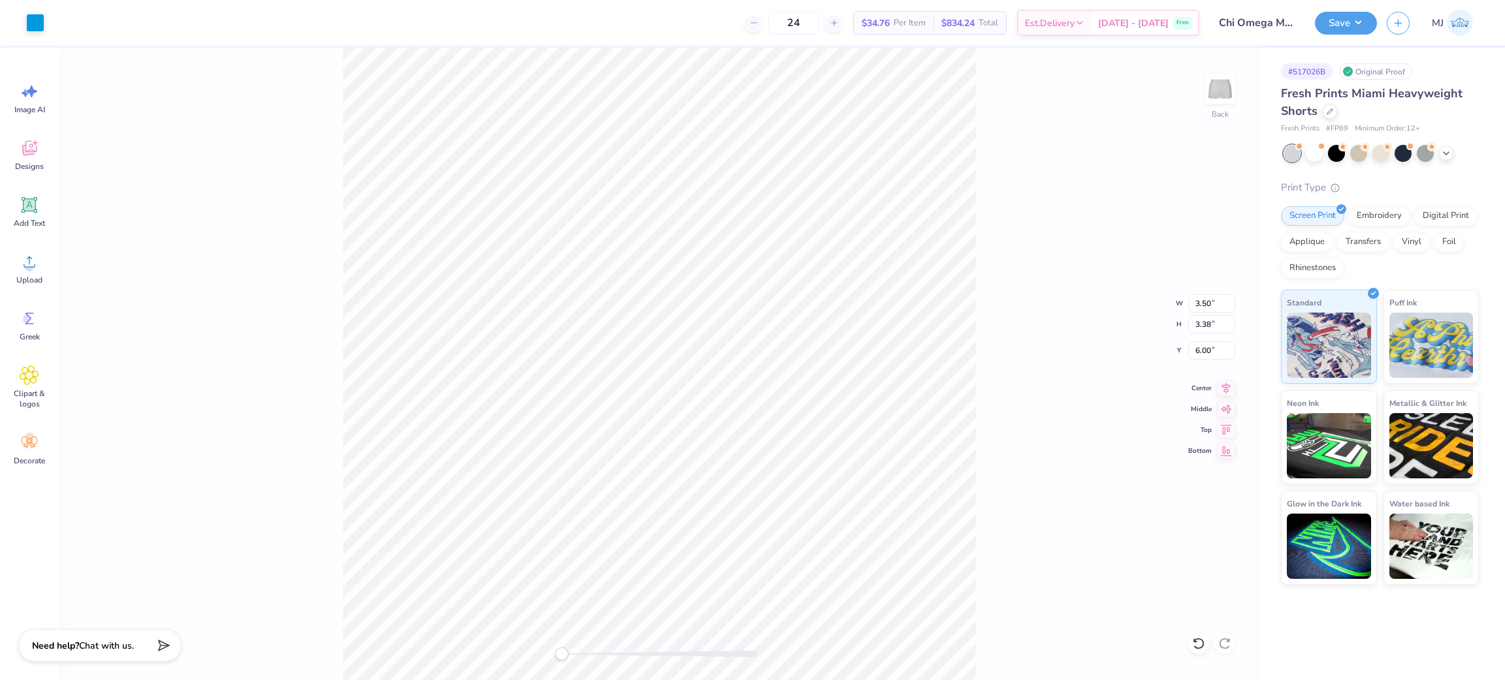
click at [1086, 422] on div "Back W 3.50 3.50 " H 3.38 3.38 " Y 6.00 6.00 " Center Middle Top Bottom" at bounding box center [659, 364] width 1201 height 633
click at [1044, 456] on div "Back W 3.50 3.50 " H 3.38 3.38 " Y 6.00 6.00 " Center Middle Top Bottom" at bounding box center [659, 364] width 1201 height 633
click at [1350, 19] on button "Save" at bounding box center [1346, 21] width 62 height 23
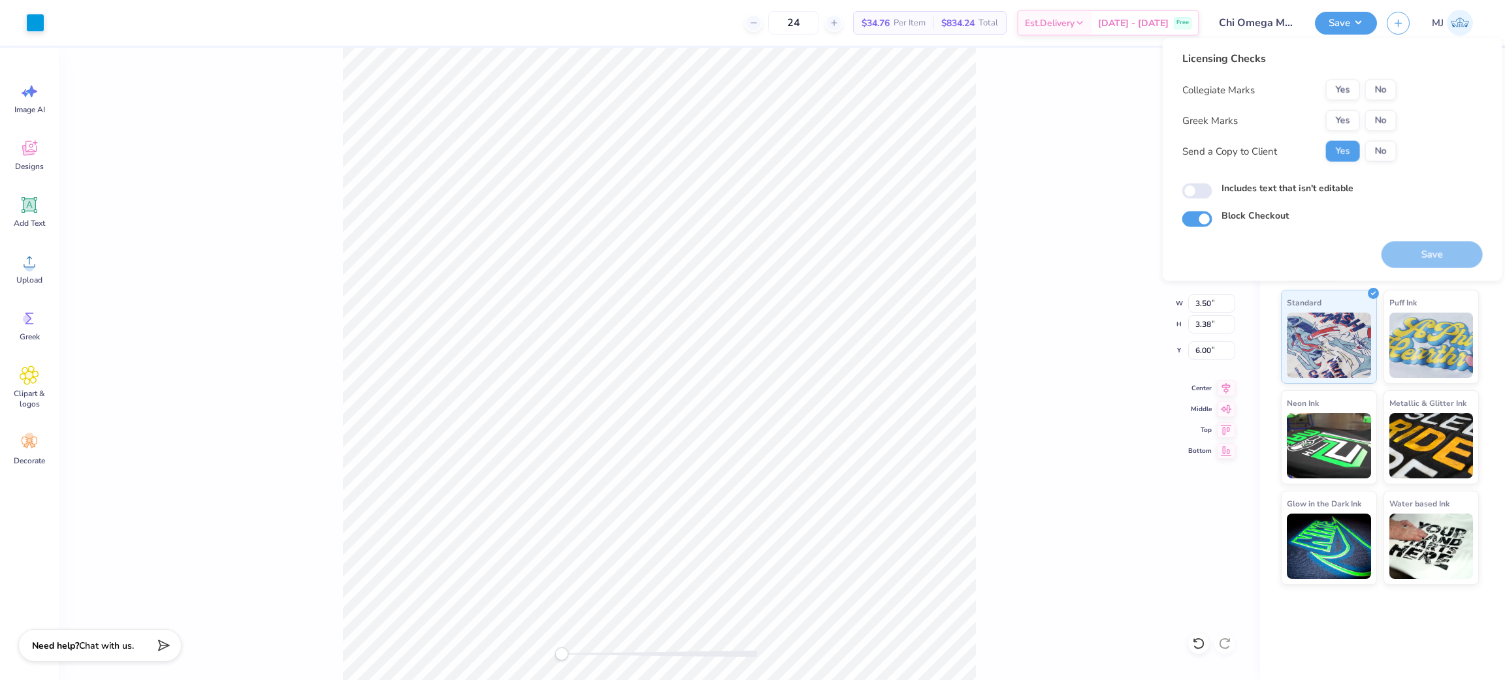
click at [1069, 116] on div "Back W 3.50 3.50 " H 3.38 3.38 " Y 6.00 6.00 " Center Middle Top Bottom" at bounding box center [659, 364] width 1201 height 633
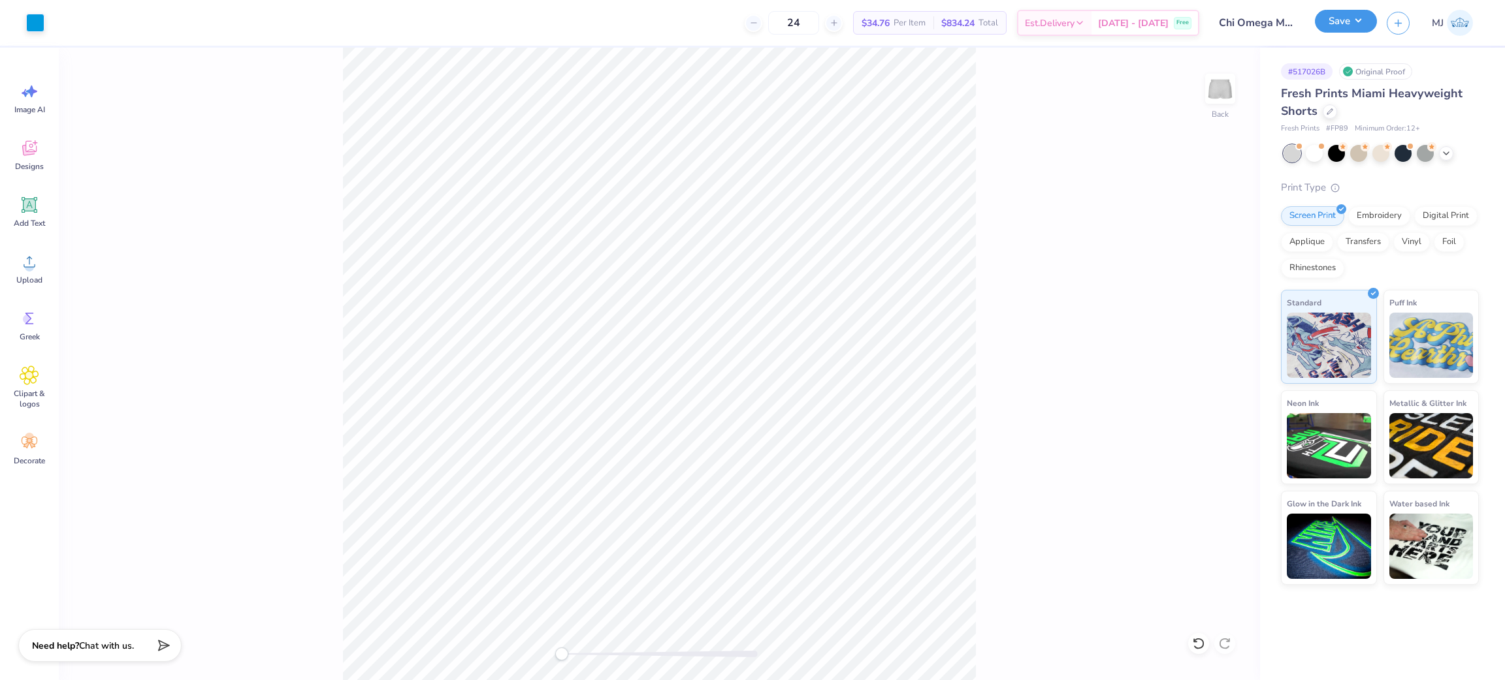
click at [1350, 30] on button "Save" at bounding box center [1346, 21] width 62 height 23
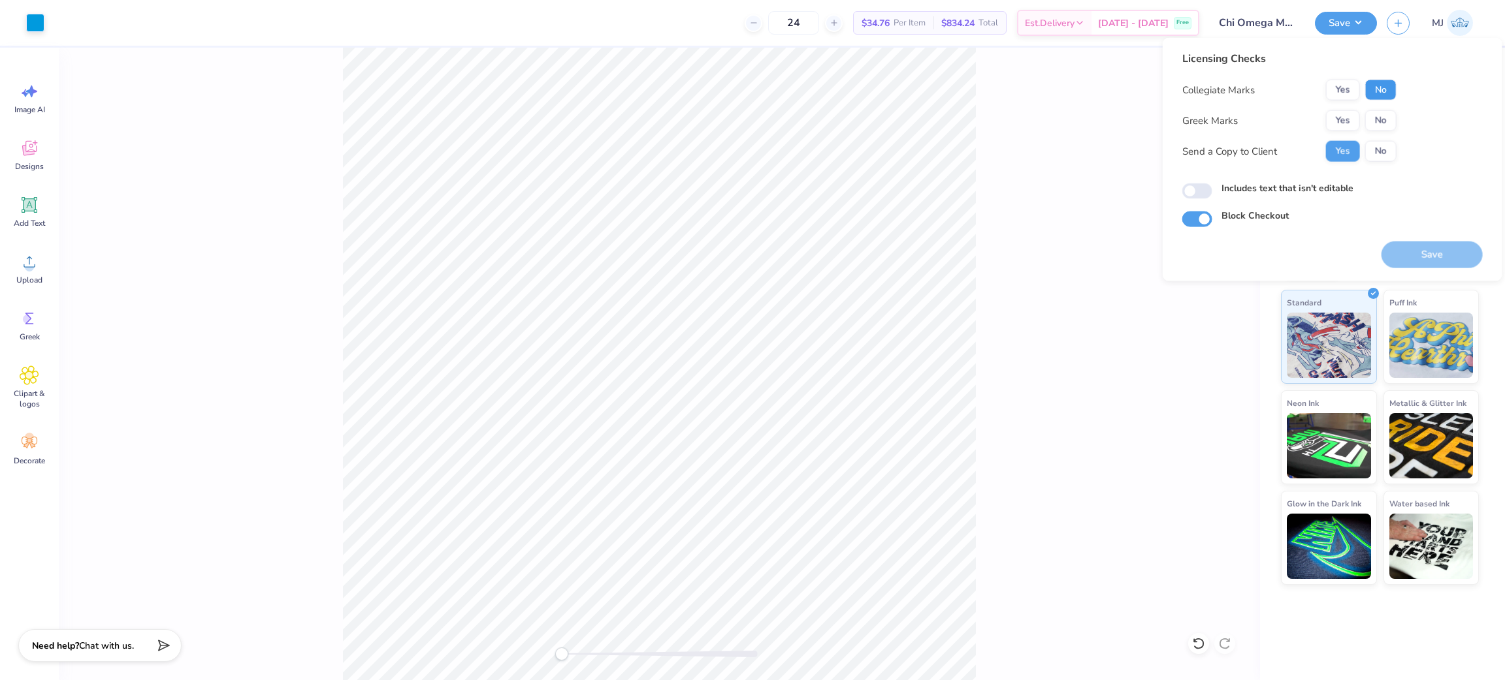
click at [1367, 93] on button "No" at bounding box center [1380, 90] width 31 height 21
click at [1337, 121] on button "Yes" at bounding box center [1343, 120] width 34 height 21
